Goal: Task Accomplishment & Management: Manage account settings

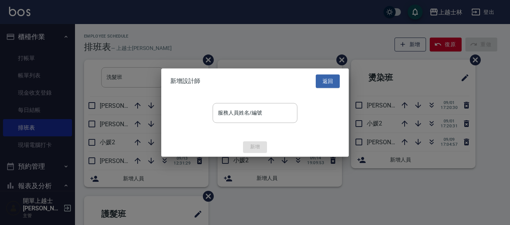
click at [344, 62] on div at bounding box center [255, 112] width 510 height 225
click at [339, 63] on div at bounding box center [255, 112] width 510 height 225
click at [328, 80] on button "返回" at bounding box center [328, 81] width 24 height 14
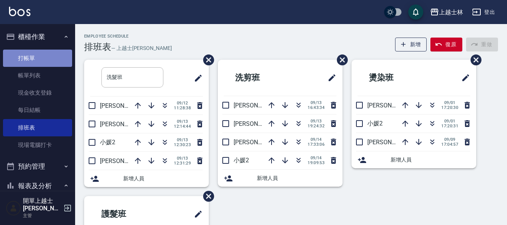
click at [39, 52] on link "打帳單" at bounding box center [37, 58] width 69 height 17
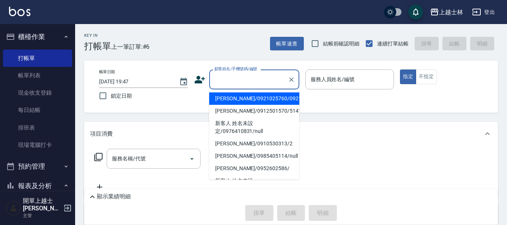
click at [241, 80] on input "顧客姓名/手機號碼/編號" at bounding box center [248, 79] width 72 height 13
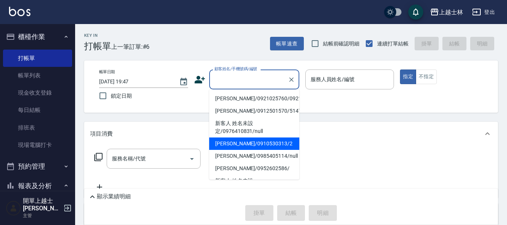
click at [234, 149] on li "舒媛/0910530313/2" at bounding box center [254, 143] width 90 height 12
type input "舒媛/0910530313/2"
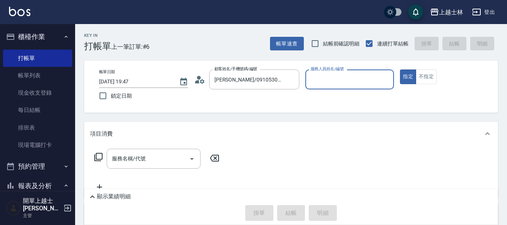
type input "小媛-2"
click at [422, 77] on button "不指定" at bounding box center [425, 76] width 21 height 15
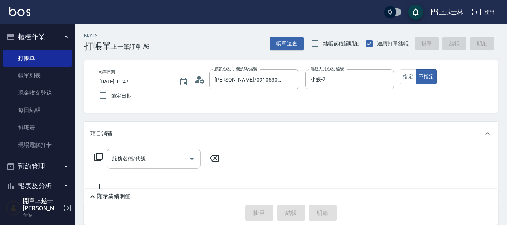
click at [133, 150] on div "服務名稱/代號" at bounding box center [154, 159] width 94 height 20
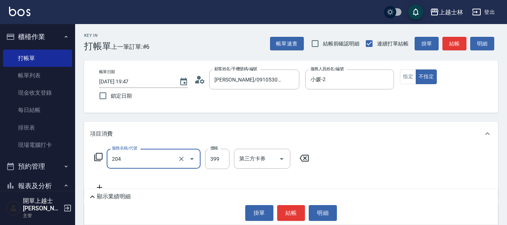
type input "A級洗+剪(204)"
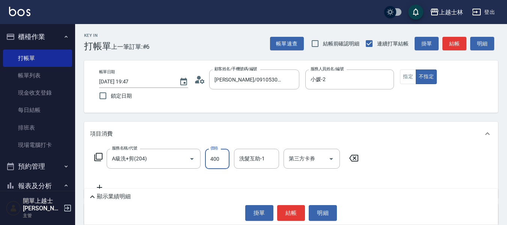
type input "400"
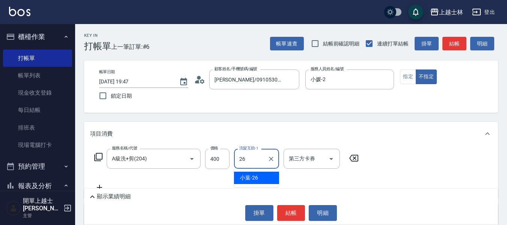
type input "小葉-26"
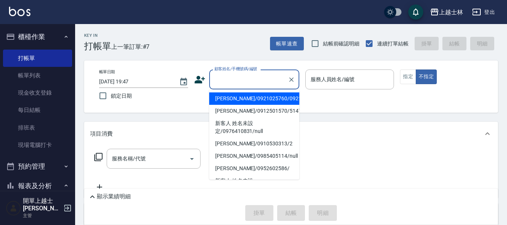
drag, startPoint x: 7, startPoint y: 54, endPoint x: 233, endPoint y: 80, distance: 227.3
click at [233, 80] on div "顧客姓名/手機號碼/編號 顧客姓名/手機號碼/編號" at bounding box center [254, 79] width 90 height 20
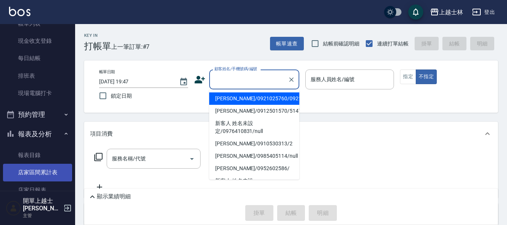
scroll to position [75, 0]
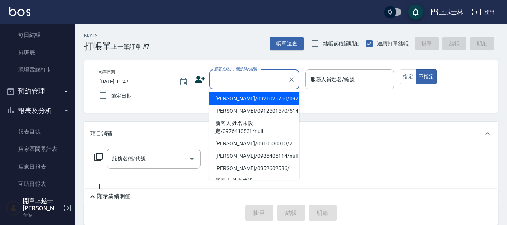
click at [30, 115] on button "報表及分析" at bounding box center [37, 111] width 69 height 20
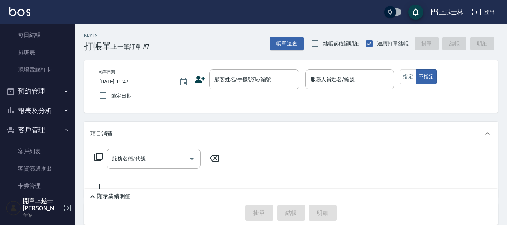
click at [30, 115] on button "報表及分析" at bounding box center [37, 111] width 69 height 20
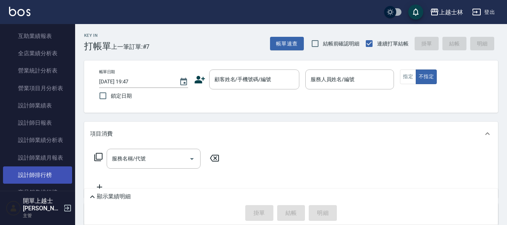
scroll to position [300, 0]
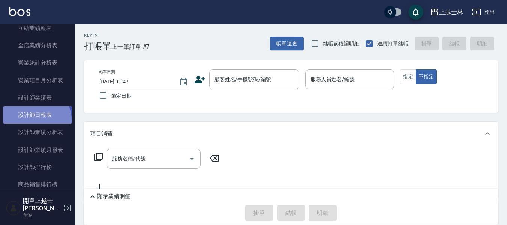
click at [35, 120] on link "設計師日報表" at bounding box center [37, 114] width 69 height 17
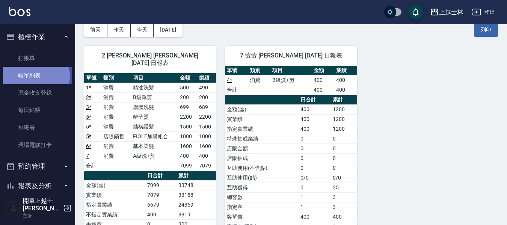
click at [28, 77] on link "帳單列表" at bounding box center [37, 75] width 69 height 17
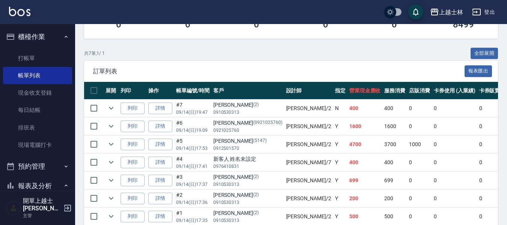
scroll to position [186, 0]
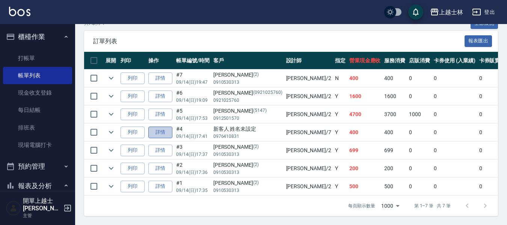
click at [167, 128] on link "詳情" at bounding box center [160, 132] width 24 height 12
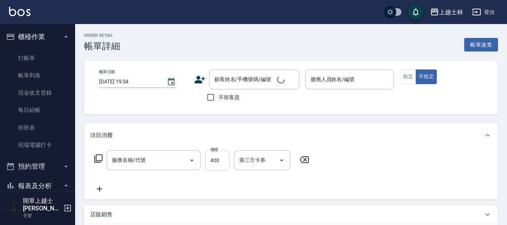
click at [224, 161] on input "400" at bounding box center [217, 160] width 24 height 20
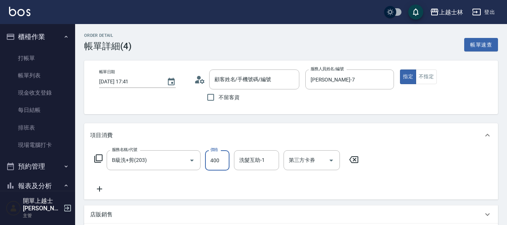
type input "2025/09/14 17:41"
type input "蕾蕾-7"
type input "B級洗+剪(203)"
type input "新客人 姓名未設定/0976410831/null"
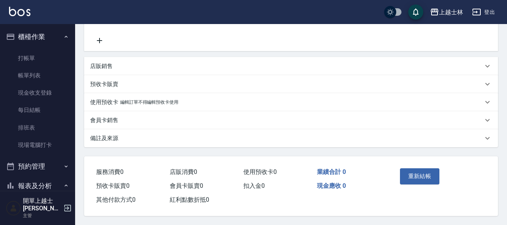
scroll to position [113, 0]
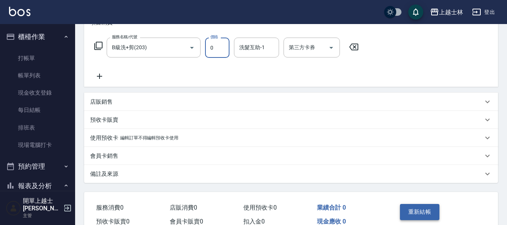
type input "0"
click at [418, 209] on button "重新結帳" at bounding box center [420, 212] width 40 height 16
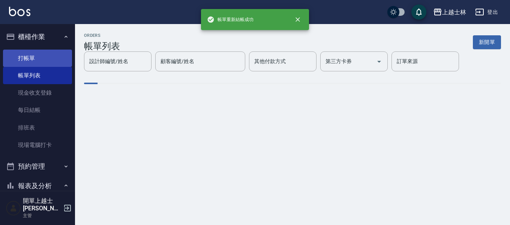
click at [29, 59] on link "打帳單" at bounding box center [37, 58] width 69 height 17
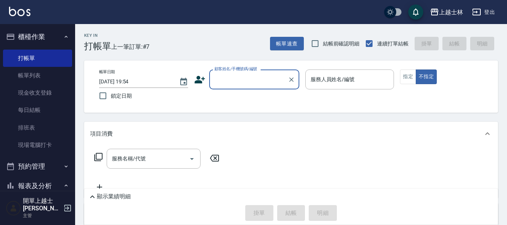
click at [259, 80] on input "顧客姓名/手機號碼/編號" at bounding box center [248, 79] width 72 height 13
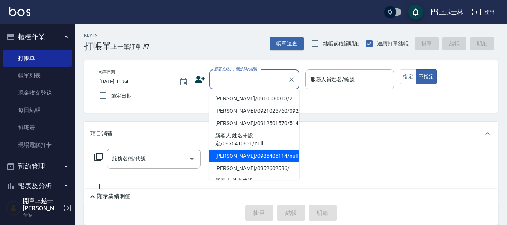
click at [256, 162] on li "妤煊/0985405114/null" at bounding box center [254, 156] width 90 height 12
type input "妤煊/0985405114/null"
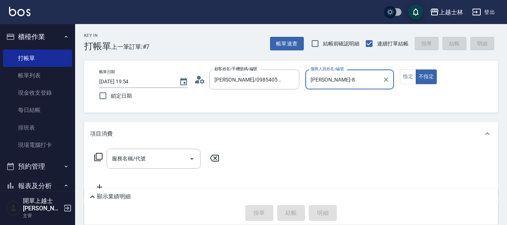
type input "妤煊-8"
click at [153, 160] on input "服務名稱/代號" at bounding box center [148, 158] width 76 height 13
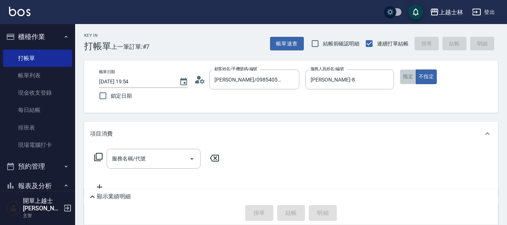
click at [410, 80] on button "指定" at bounding box center [408, 76] width 16 height 15
click at [140, 160] on div "服務名稱/代號 服務名稱/代號" at bounding box center [154, 159] width 94 height 20
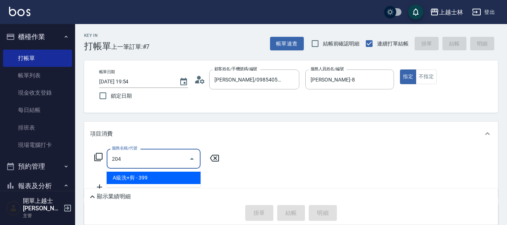
type input "A級洗+剪(204)"
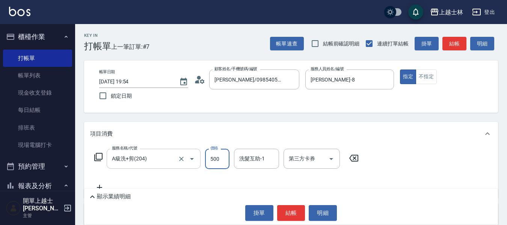
type input "500"
click at [446, 48] on button "結帳" at bounding box center [454, 44] width 24 height 14
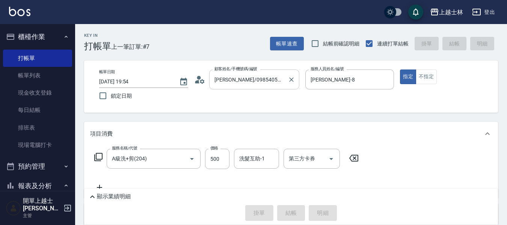
click at [250, 82] on input "妤煊/0985405114/null" at bounding box center [248, 79] width 72 height 13
type input "2025/09/14 19:55"
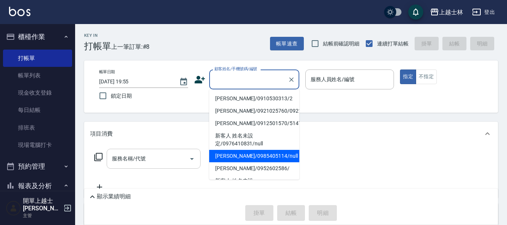
drag, startPoint x: 252, startPoint y: 167, endPoint x: 170, endPoint y: 161, distance: 82.4
click at [252, 162] on li "妤煊/0985405114/null" at bounding box center [254, 156] width 90 height 12
type input "妤煊/0985405114/null"
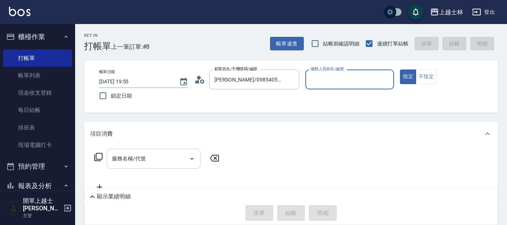
click at [154, 154] on input "服務名稱/代號" at bounding box center [148, 158] width 76 height 13
type input "妤煊-8"
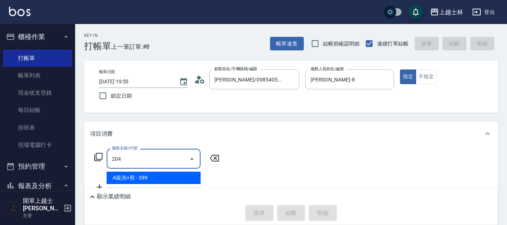
type input "A級洗+剪(204)"
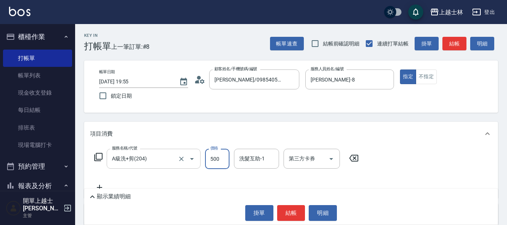
type input "500"
click at [451, 39] on button "結帳" at bounding box center [454, 44] width 24 height 14
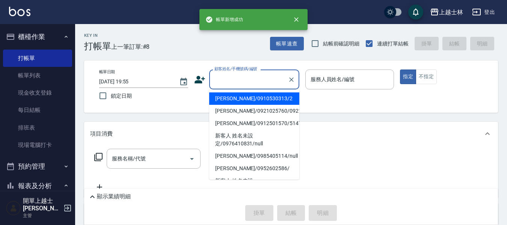
click at [245, 77] on input "顧客姓名/手機號碼/編號" at bounding box center [248, 79] width 72 height 13
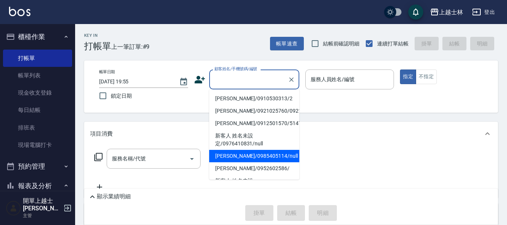
click at [261, 162] on li "妤煊/0985405114/null" at bounding box center [254, 156] width 90 height 12
type input "妤煊/0985405114/null"
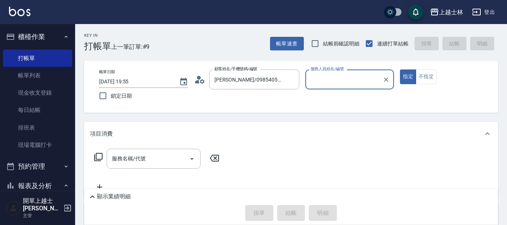
type input "妤煊-8"
click at [423, 72] on button "不指定" at bounding box center [425, 76] width 21 height 15
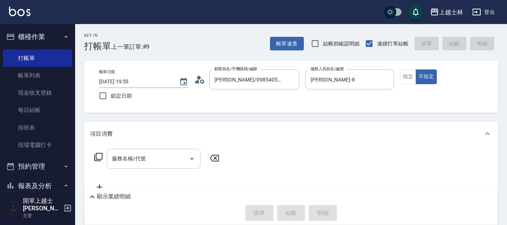
click at [164, 156] on input "服務名稱/代號" at bounding box center [148, 158] width 76 height 13
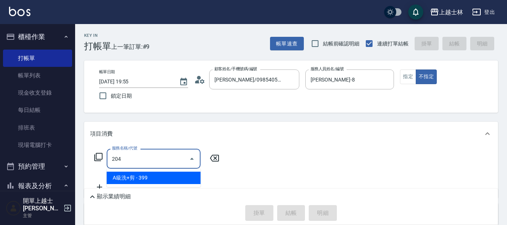
type input "A級洗+剪(204)"
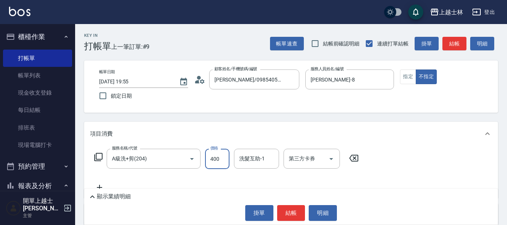
type input "400"
click at [454, 44] on button "結帳" at bounding box center [454, 44] width 24 height 14
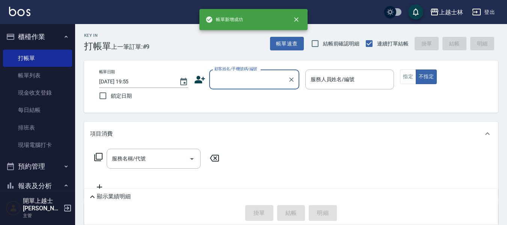
click at [266, 78] on input "顧客姓名/手機號碼/編號" at bounding box center [248, 79] width 72 height 13
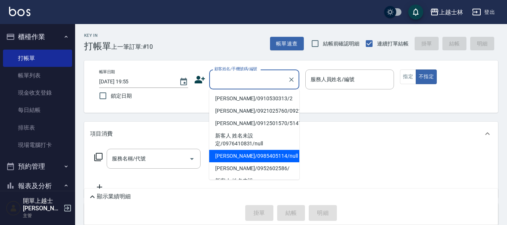
click at [247, 162] on li "妤煊/0985405114/null" at bounding box center [254, 156] width 90 height 12
type input "妤煊/0985405114/null"
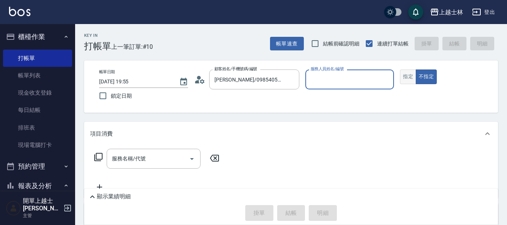
type input "妤煊-8"
click at [411, 72] on button "指定" at bounding box center [408, 76] width 16 height 15
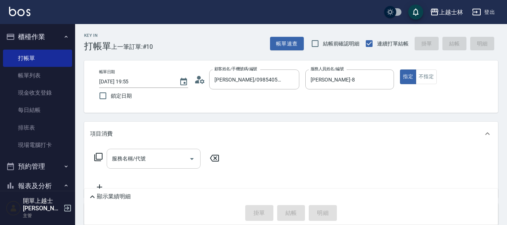
click at [161, 162] on input "服務名稱/代號" at bounding box center [148, 158] width 76 height 13
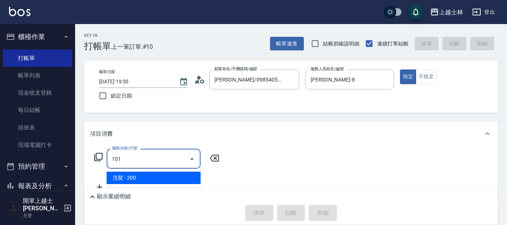
type input "洗髮(101)"
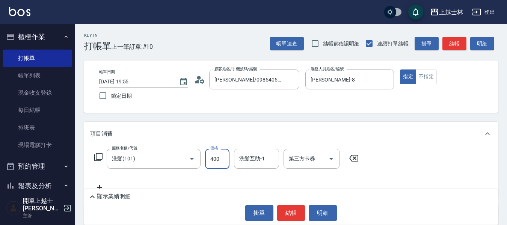
type input "400"
click at [466, 40] on div "帳單速查 結帳前確認明細 連續打單結帳 掛單 結帳 明細" at bounding box center [384, 44] width 228 height 16
click at [457, 41] on button "結帳" at bounding box center [454, 44] width 24 height 14
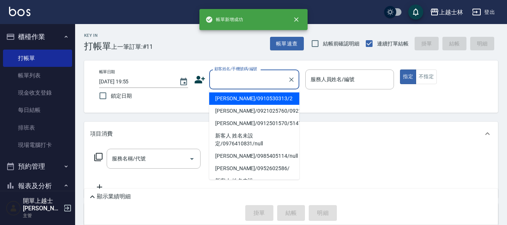
click at [222, 83] on input "顧客姓名/手機號碼/編號" at bounding box center [248, 79] width 72 height 13
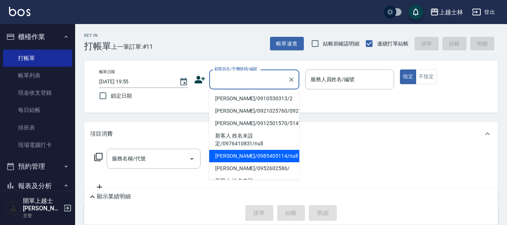
click at [251, 162] on li "妤煊/0985405114/null" at bounding box center [254, 156] width 90 height 12
type input "妤煊/0985405114/null"
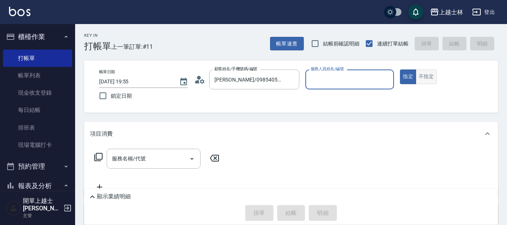
click at [424, 79] on button "不指定" at bounding box center [425, 76] width 21 height 15
type input "妤煊-8"
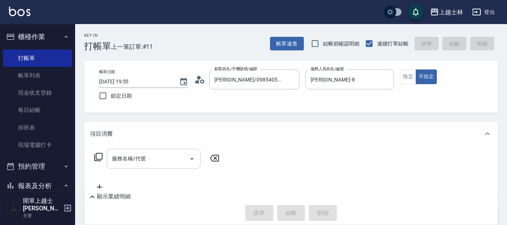
click at [143, 163] on input "服務名稱/代號" at bounding box center [148, 158] width 76 height 13
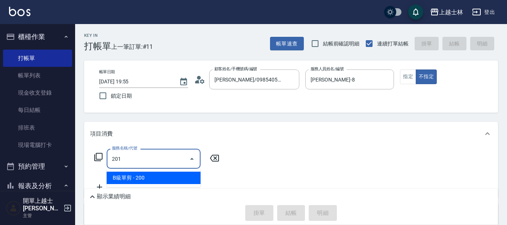
type input "B級單剪(201)"
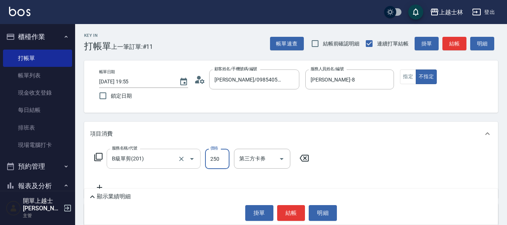
type input "250"
click at [402, 75] on button "指定" at bounding box center [408, 76] width 16 height 15
click at [455, 44] on button "結帳" at bounding box center [454, 44] width 24 height 14
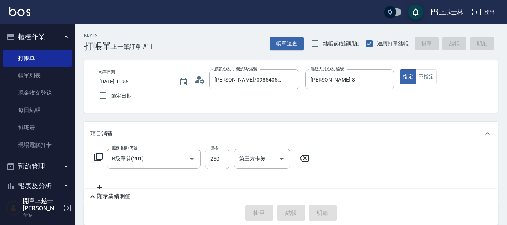
type input "2025/09/14 19:56"
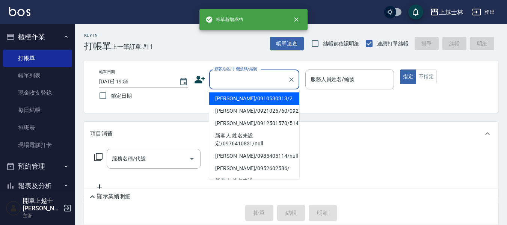
click at [249, 81] on input "顧客姓名/手機號碼/編號" at bounding box center [248, 79] width 72 height 13
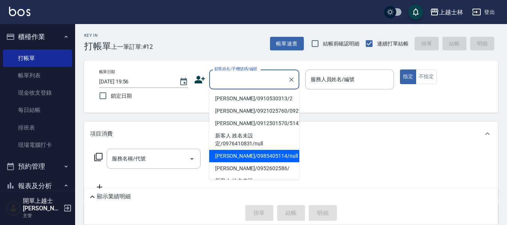
click at [253, 161] on li "妤煊/0985405114/null" at bounding box center [254, 156] width 90 height 12
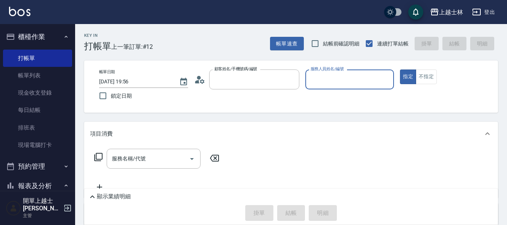
type input "妤煊/0985405114/null"
type input "妤煊-8"
click at [427, 69] on div "帳單日期 2025/09/14 19:56 鎖定日期 顧客姓名/手機號碼/編號 妤煊/0985405114/null 顧客姓名/手機號碼/編號 服務人員姓名/…" at bounding box center [291, 86] width 414 height 52
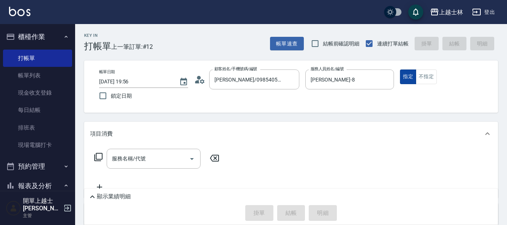
click at [427, 75] on button "不指定" at bounding box center [425, 76] width 21 height 15
click at [97, 159] on icon at bounding box center [98, 156] width 9 height 9
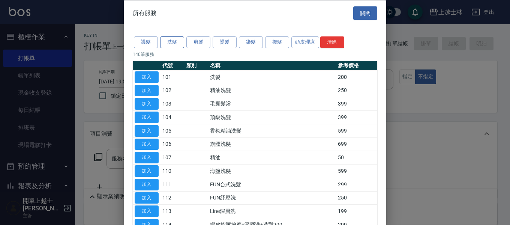
click at [174, 43] on button "洗髮" at bounding box center [172, 42] width 24 height 12
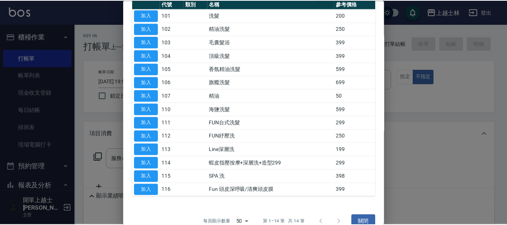
scroll to position [74, 0]
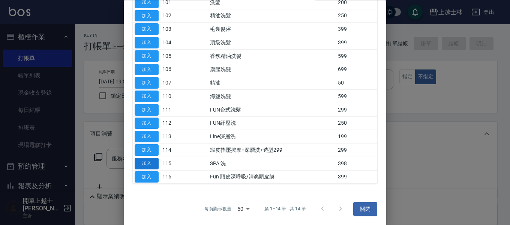
click at [148, 162] on button "加入" at bounding box center [147, 164] width 24 height 12
type input "SPA 洗(115)"
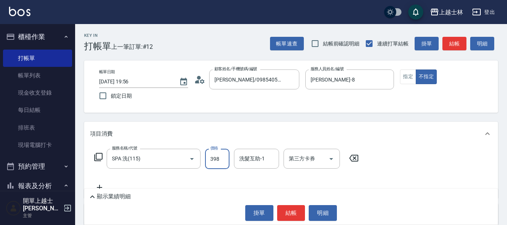
click at [217, 160] on input "398" at bounding box center [217, 159] width 24 height 20
type input "700"
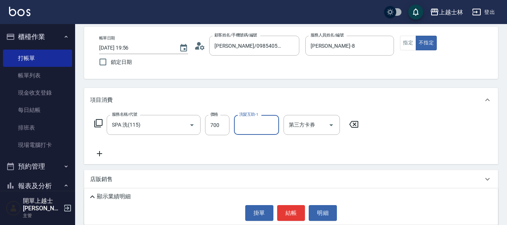
scroll to position [75, 0]
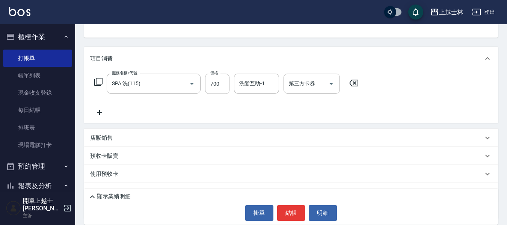
click at [99, 112] on icon at bounding box center [99, 112] width 5 height 5
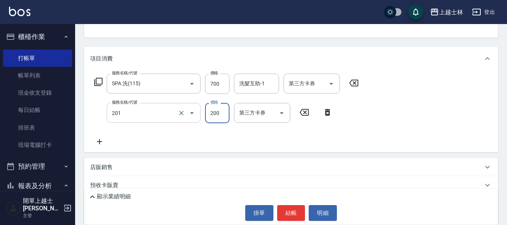
type input "B級單剪(201)"
type input "250"
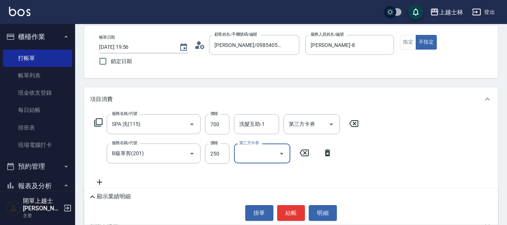
scroll to position [0, 0]
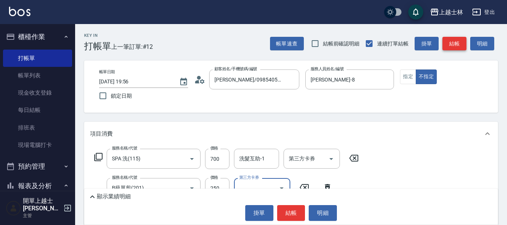
click at [447, 43] on button "結帳" at bounding box center [454, 44] width 24 height 14
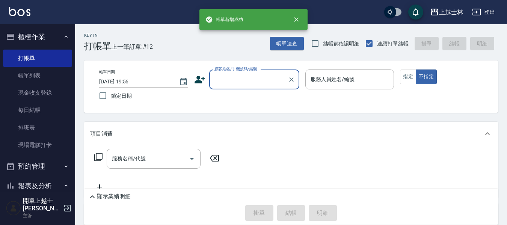
click at [230, 83] on input "顧客姓名/手機號碼/編號" at bounding box center [248, 79] width 72 height 13
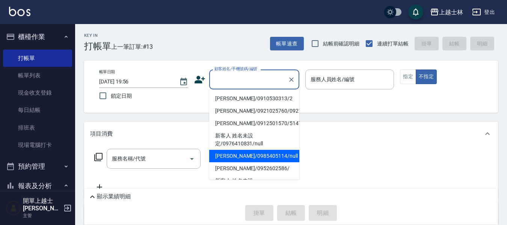
click at [246, 162] on li "妤煊/0985405114/null" at bounding box center [254, 156] width 90 height 12
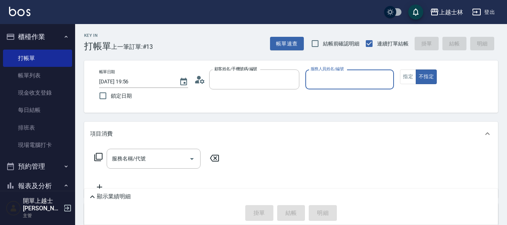
type input "妤煊/0985405114/null"
type input "妤煊-8"
click at [155, 158] on input "服務名稱/代號" at bounding box center [148, 158] width 76 height 13
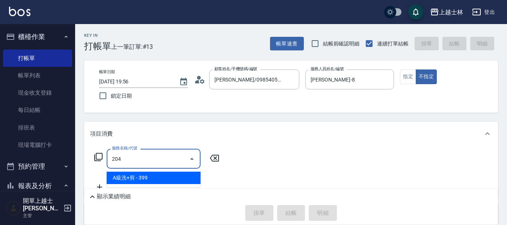
type input "A級洗+剪(204)"
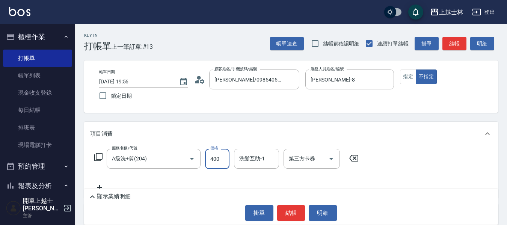
type input "400"
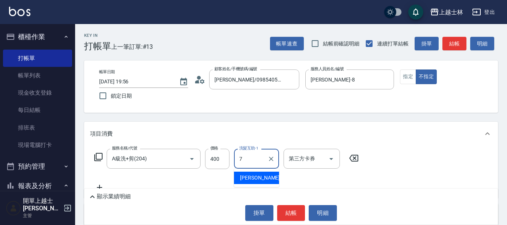
type input "蕾蕾-7"
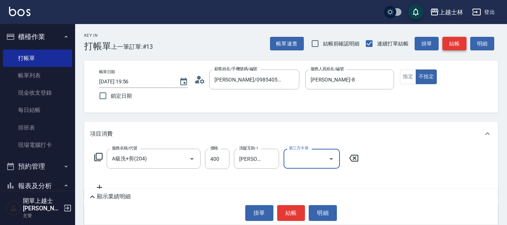
click at [452, 45] on button "結帳" at bounding box center [454, 44] width 24 height 14
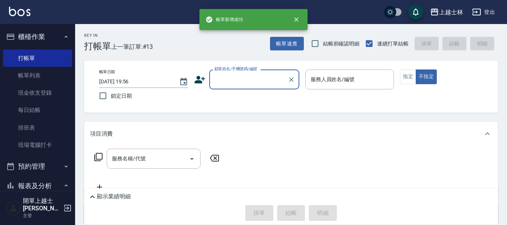
click at [237, 79] on input "顧客姓名/手機號碼/編號" at bounding box center [248, 79] width 72 height 13
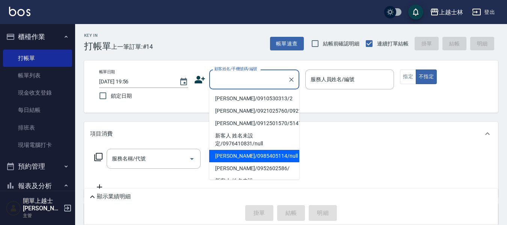
click at [247, 162] on li "妤煊/0985405114/null" at bounding box center [254, 156] width 90 height 12
type input "妤煊/0985405114/null"
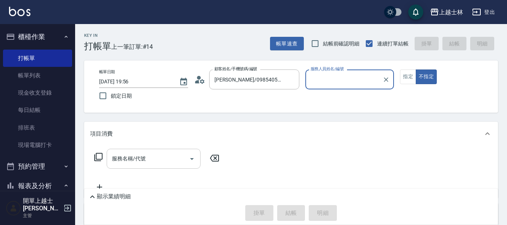
type input "妤煊-8"
click at [139, 153] on input "服務名稱/代號" at bounding box center [148, 158] width 76 height 13
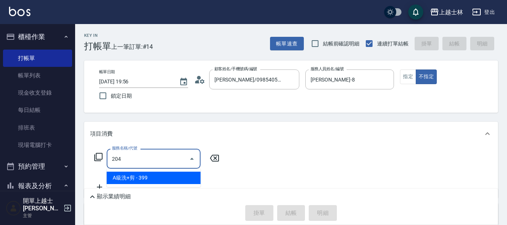
type input "A級洗+剪(204)"
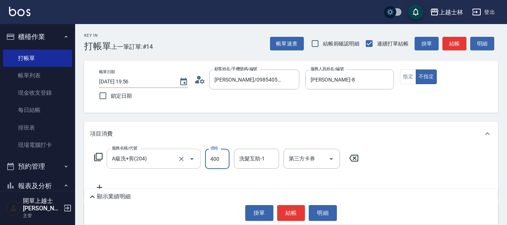
type input "400"
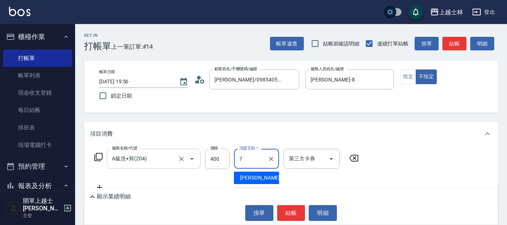
type input "蕾蕾-7"
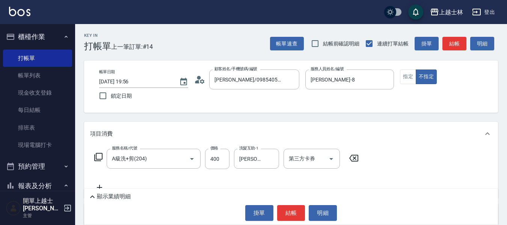
click at [453, 33] on div "Key In 打帳單 上一筆訂單:#14 帳單速查 結帳前確認明細 連續打單結帳 掛單 結帳 明細" at bounding box center [286, 37] width 423 height 27
click at [453, 36] on div "帳單速查 結帳前確認明細 連續打單結帳 掛單 結帳 明細" at bounding box center [384, 44] width 228 height 16
click at [453, 38] on button "結帳" at bounding box center [454, 44] width 24 height 14
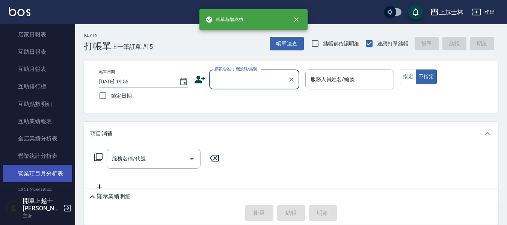
scroll to position [225, 0]
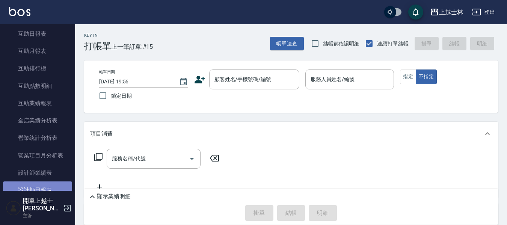
click at [48, 190] on link "設計師日報表" at bounding box center [37, 189] width 69 height 17
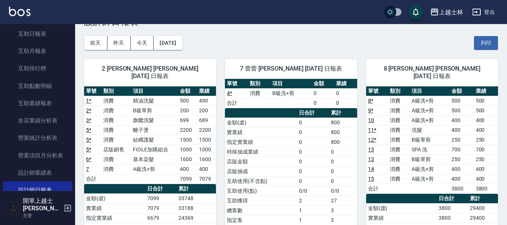
scroll to position [38, 0]
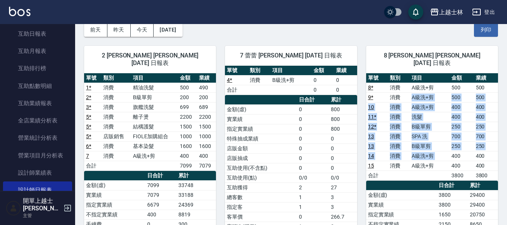
drag, startPoint x: 408, startPoint y: 89, endPoint x: 454, endPoint y: 152, distance: 77.7
click at [453, 151] on tbody "8 * 消費 A級洗+剪 500 500 9 * 消費 A級洗+剪 500 500 10 消費 A級洗+剪 400 400 11 * 消費 洗髮 400 40…" at bounding box center [432, 132] width 132 height 98
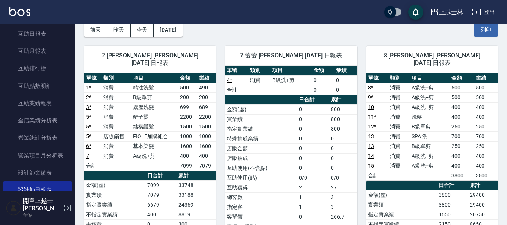
click at [468, 180] on th "累計" at bounding box center [483, 185] width 30 height 10
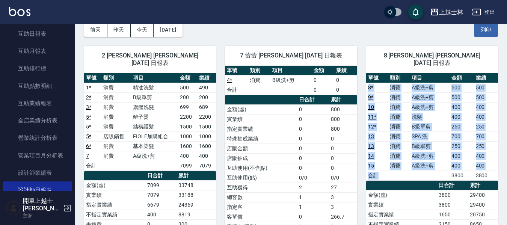
drag, startPoint x: 366, startPoint y: 80, endPoint x: 428, endPoint y: 164, distance: 104.9
click at [428, 164] on tbody "8 * 消費 A級洗+剪 500 500 9 * 消費 A級洗+剪 500 500 10 消費 A級洗+剪 400 400 11 * 消費 洗髮 400 40…" at bounding box center [432, 132] width 132 height 98
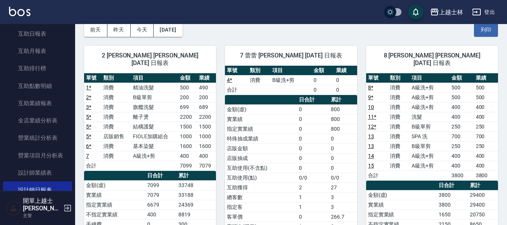
click at [432, 180] on th "a dense table" at bounding box center [401, 185] width 71 height 10
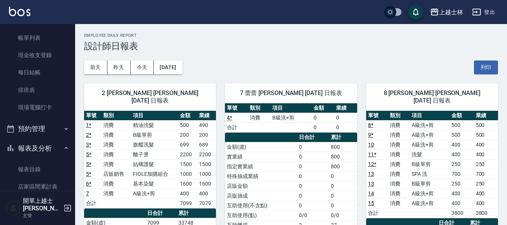
click at [44, 154] on button "報表及分析" at bounding box center [37, 148] width 69 height 20
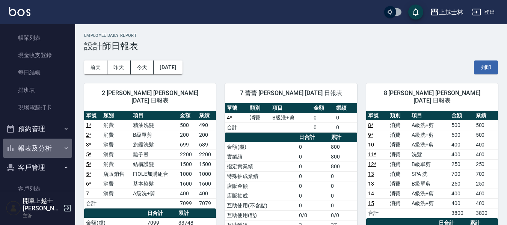
click at [44, 154] on button "報表及分析" at bounding box center [37, 148] width 69 height 20
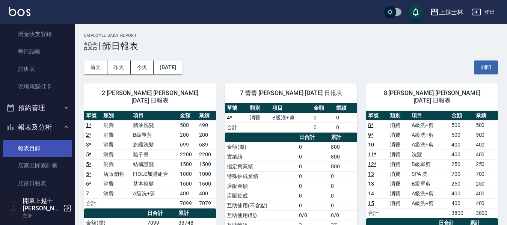
scroll to position [75, 0]
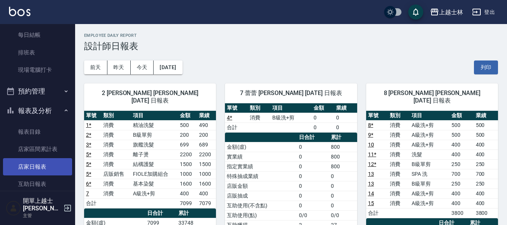
click at [47, 169] on link "店家日報表" at bounding box center [37, 166] width 69 height 17
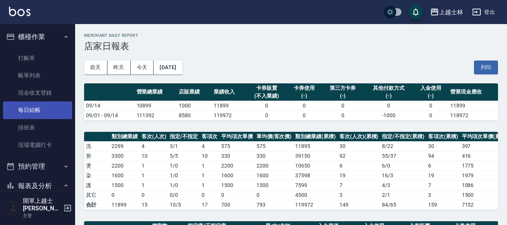
click at [38, 108] on link "每日結帳" at bounding box center [37, 109] width 69 height 17
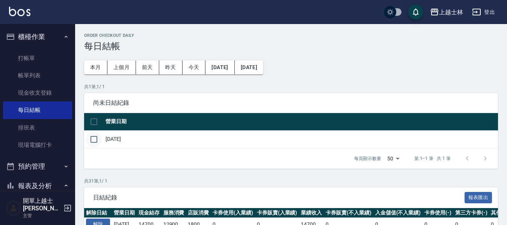
click at [93, 136] on input "checkbox" at bounding box center [94, 139] width 16 height 16
checkbox input "true"
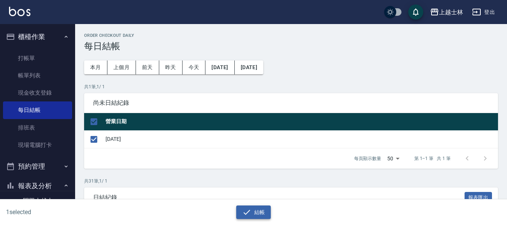
click at [261, 209] on button "結帳" at bounding box center [253, 212] width 35 height 14
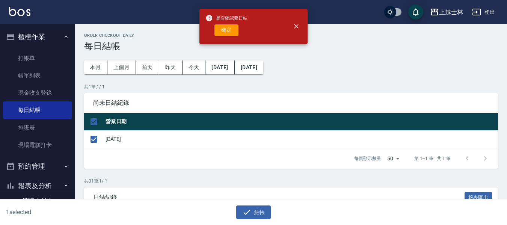
click at [220, 31] on button "確定" at bounding box center [226, 30] width 24 height 12
checkbox input "false"
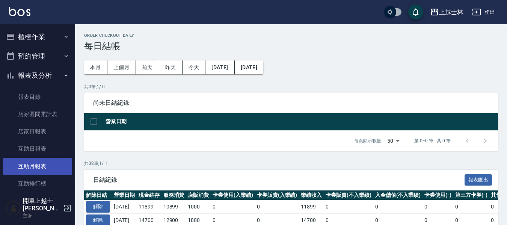
click at [37, 47] on button "預約管理" at bounding box center [37, 57] width 69 height 20
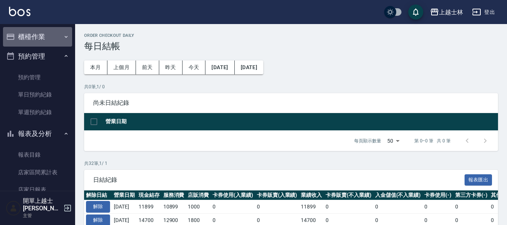
click at [44, 41] on button "櫃檯作業" at bounding box center [37, 37] width 69 height 20
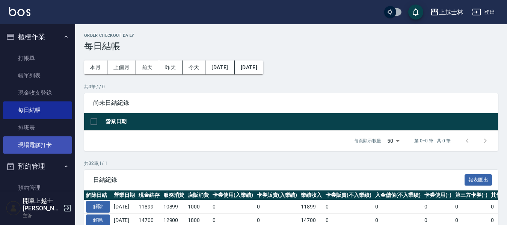
click at [41, 146] on link "現場電腦打卡" at bounding box center [37, 144] width 69 height 17
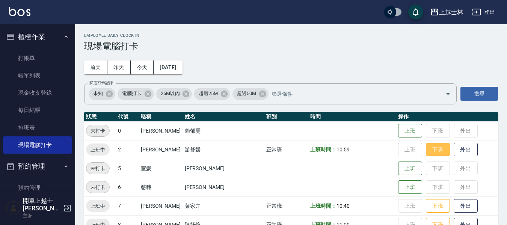
click at [426, 149] on button "下班" at bounding box center [438, 149] width 24 height 13
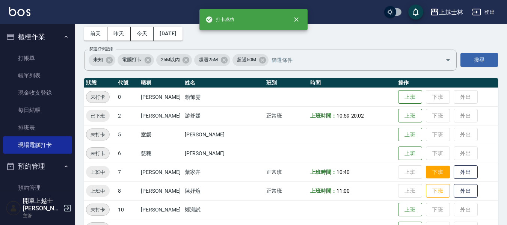
scroll to position [38, 0]
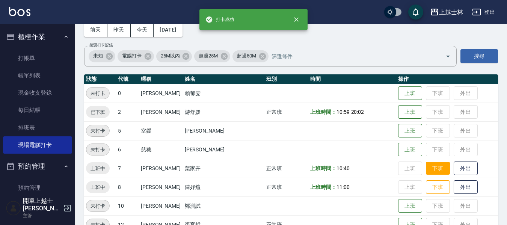
click at [426, 164] on button "下班" at bounding box center [438, 168] width 24 height 13
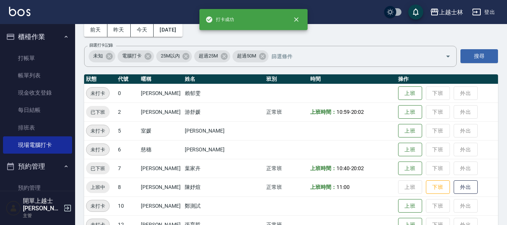
scroll to position [75, 0]
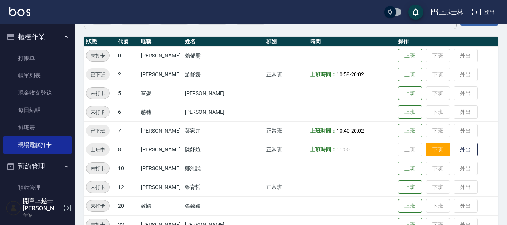
click at [426, 147] on button "下班" at bounding box center [438, 149] width 24 height 13
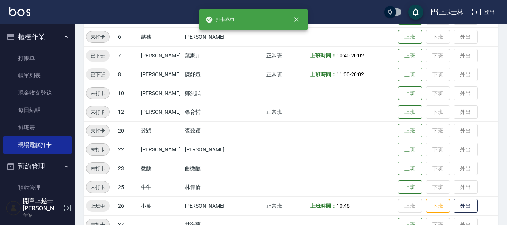
scroll to position [188, 0]
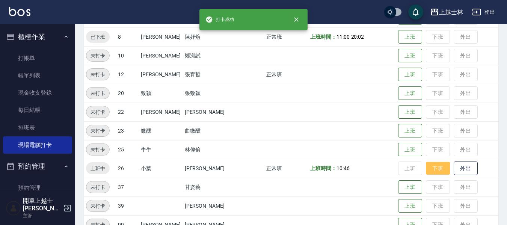
click at [426, 170] on button "下班" at bounding box center [438, 168] width 24 height 13
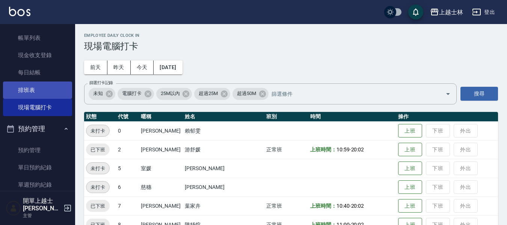
scroll to position [0, 0]
